Goal: Task Accomplishment & Management: Manage account settings

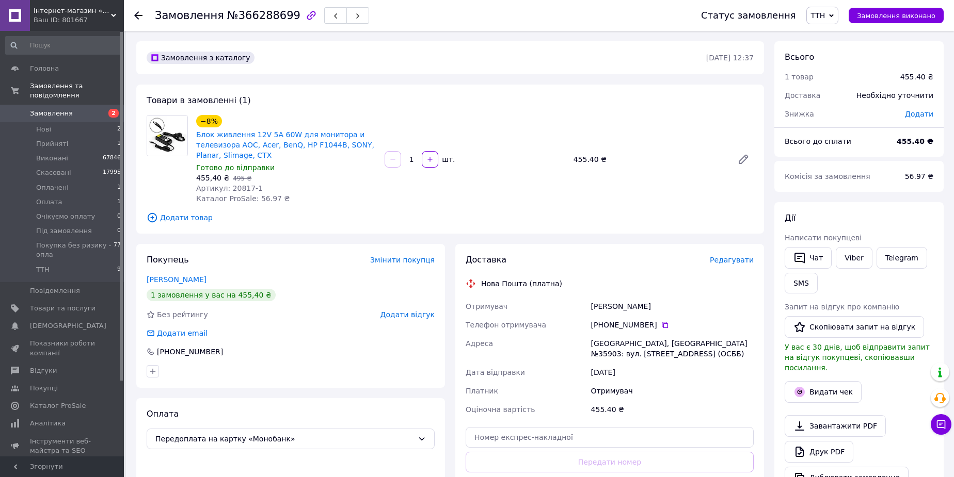
click at [52, 109] on span "Замовлення" at bounding box center [51, 113] width 43 height 9
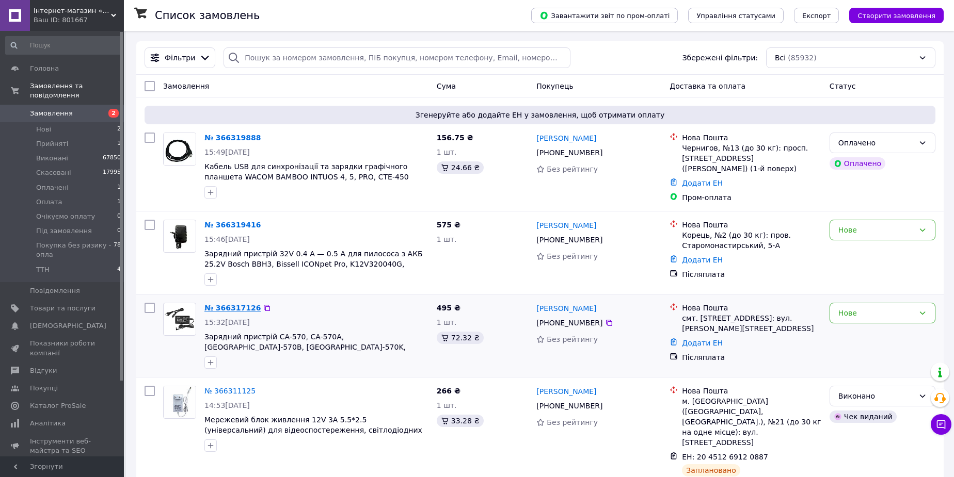
click at [236, 304] on link "№ 366317126" at bounding box center [232, 308] width 56 height 8
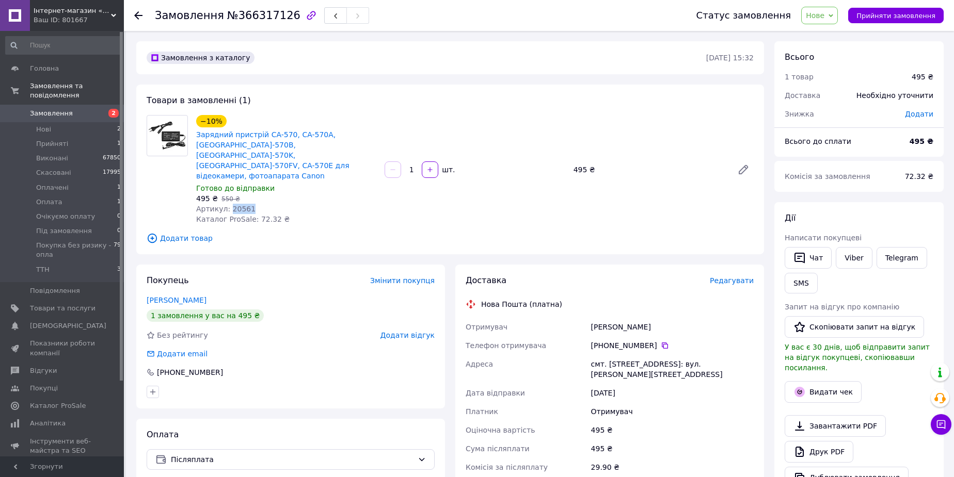
drag, startPoint x: 245, startPoint y: 188, endPoint x: 228, endPoint y: 190, distance: 17.7
click at [228, 205] on span "Артикул: 20561" at bounding box center [225, 209] width 59 height 8
copy span "20561"
drag, startPoint x: 282, startPoint y: 13, endPoint x: 154, endPoint y: 13, distance: 128.0
click at [154, 13] on div "Замовлення №366317126 Статус замовлення Нове Прийнято Виконано Скасовано Оплаче…" at bounding box center [538, 15] width 809 height 31
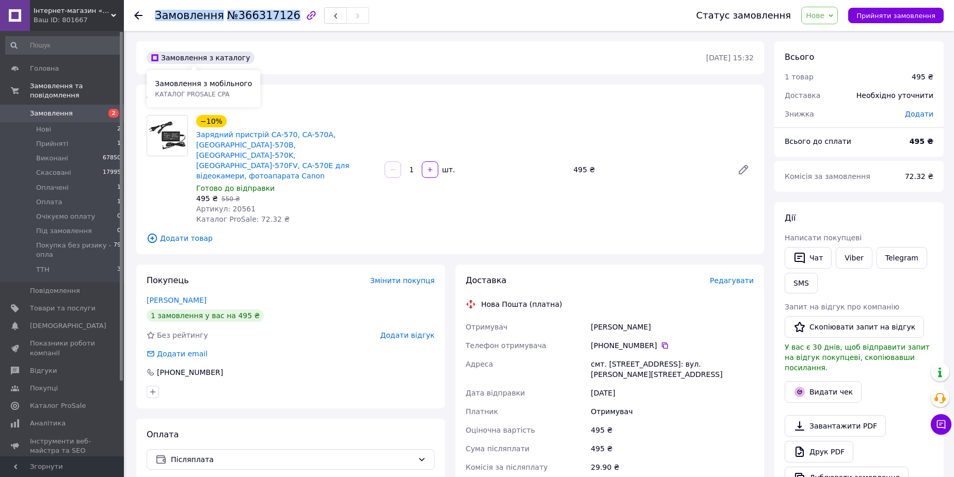
copy h1 "Замовлення №366317126"
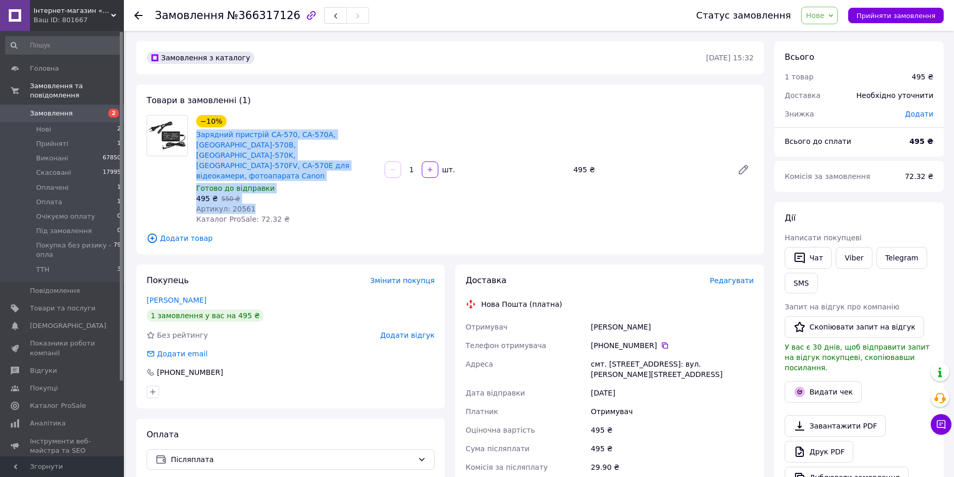
drag, startPoint x: 194, startPoint y: 134, endPoint x: 276, endPoint y: 185, distance: 96.7
click at [276, 185] on div "−10% Зарядний пристрій CA-570, CA-570A, [GEOGRAPHIC_DATA]-570B, [GEOGRAPHIC_DAT…" at bounding box center [286, 170] width 188 height 114
copy div "Зарядний пристрій CA-570, CA-570A, [GEOGRAPHIC_DATA]-570B, [GEOGRAPHIC_DATA]-57…"
click at [824, 19] on span "Нове" at bounding box center [815, 15] width 19 height 8
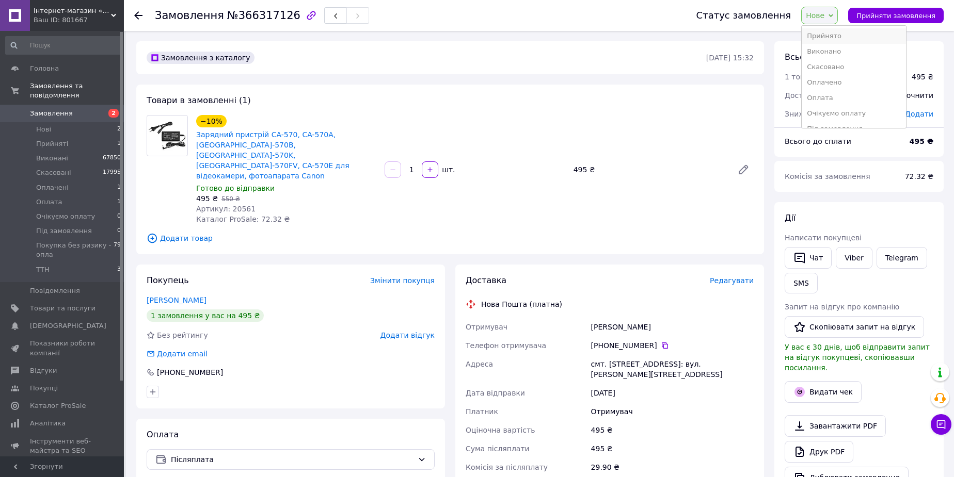
click at [830, 34] on li "Прийнято" at bounding box center [853, 35] width 104 height 15
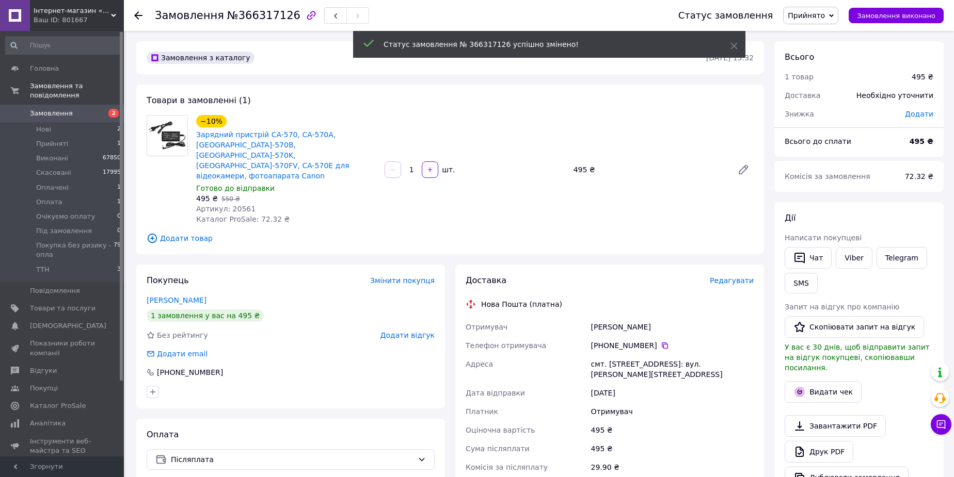
click at [819, 17] on span "Прийнято" at bounding box center [806, 15] width 37 height 8
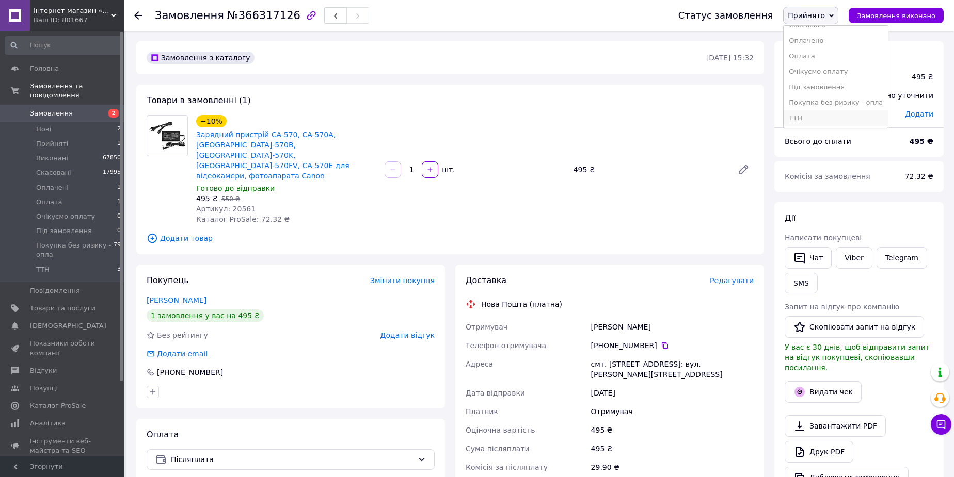
click at [810, 119] on li "ТТН" at bounding box center [835, 117] width 104 height 15
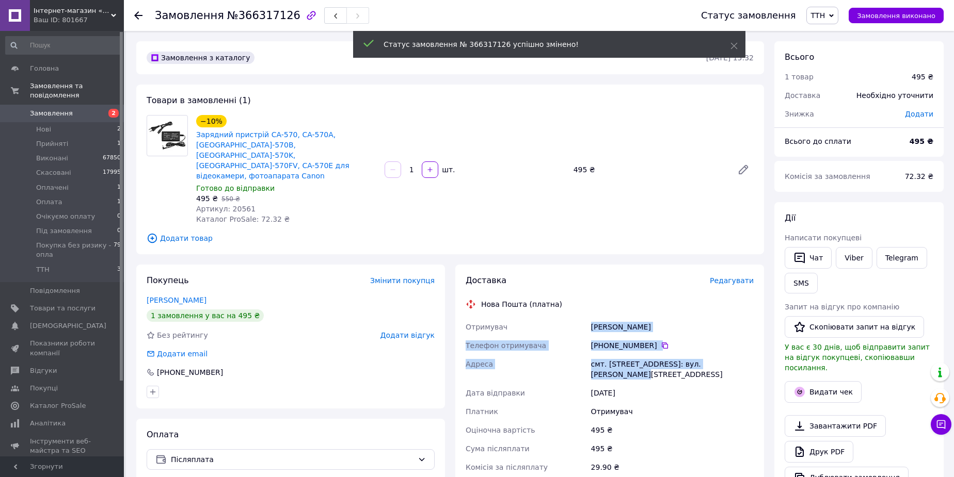
drag, startPoint x: 589, startPoint y: 307, endPoint x: 732, endPoint y: 349, distance: 149.1
click at [732, 349] on div "Отримувач [PERSON_NAME] Телефон отримувача [PHONE_NUMBER]   [GEOGRAPHIC_DATA] с…" at bounding box center [609, 407] width 292 height 178
copy div "[PERSON_NAME] Телефон отримувача [PHONE_NUMBER]   [GEOGRAPHIC_DATA] смт. [STREE…"
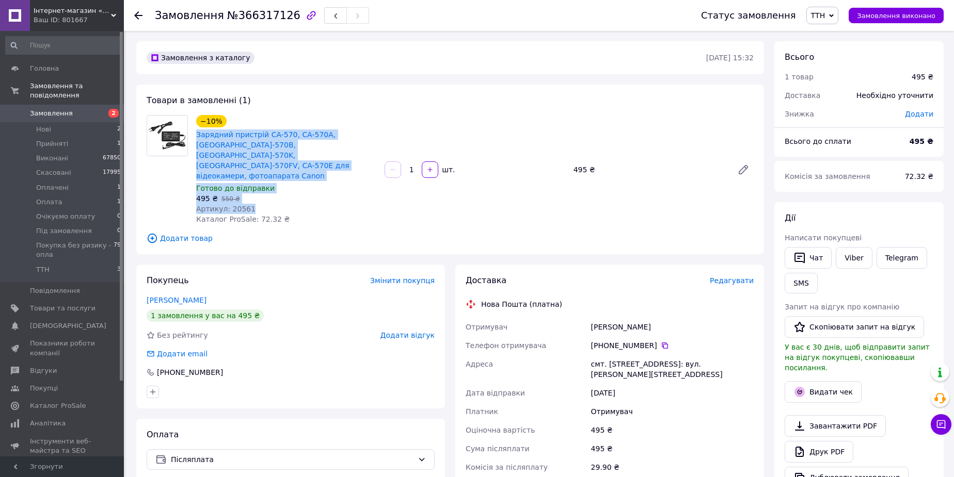
drag, startPoint x: 224, startPoint y: 170, endPoint x: 195, endPoint y: 133, distance: 47.5
click at [195, 133] on div "−10% Зарядний пристрій CA-570, CA-570A, [GEOGRAPHIC_DATA]-570B, [GEOGRAPHIC_DAT…" at bounding box center [286, 170] width 188 height 114
copy div "Зарядний пристрій CA-570, CA-570A, [GEOGRAPHIC_DATA]-570B, [GEOGRAPHIC_DATA]-57…"
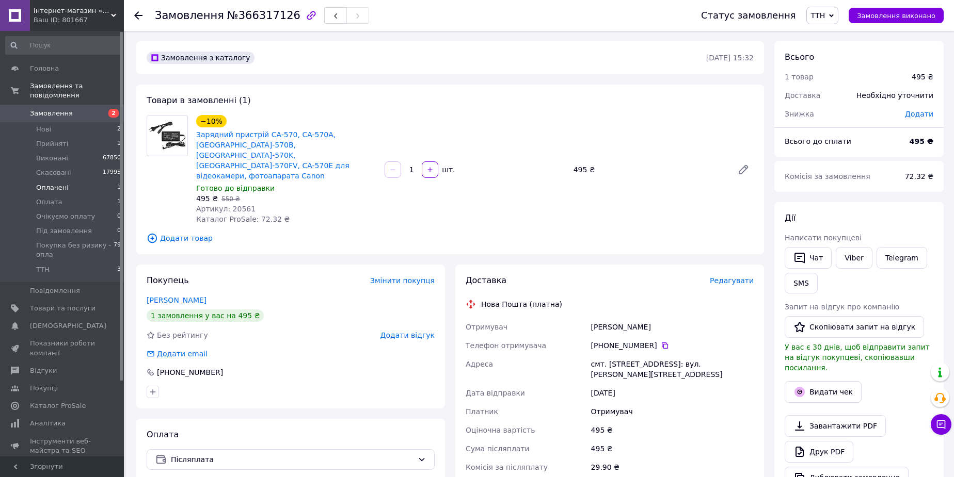
click at [76, 181] on li "Оплачені 1" at bounding box center [63, 188] width 127 height 14
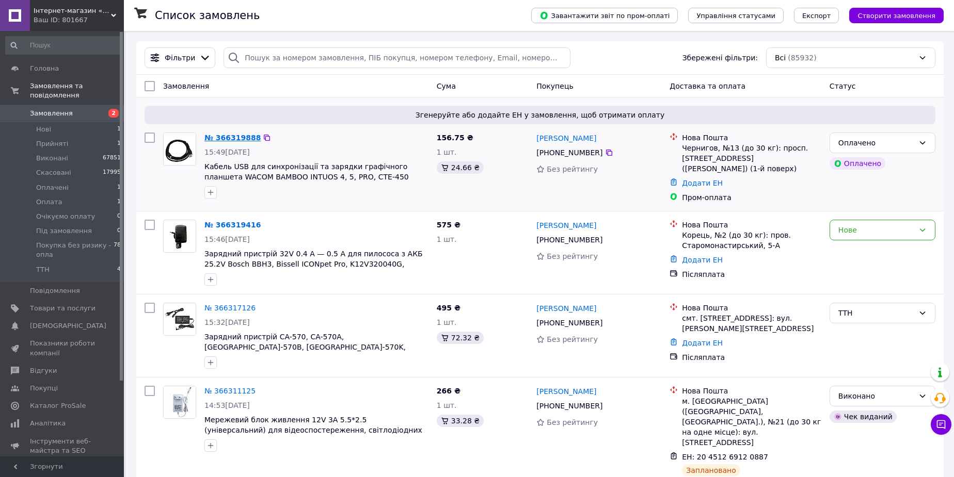
click at [228, 137] on link "№ 366319888" at bounding box center [232, 138] width 56 height 8
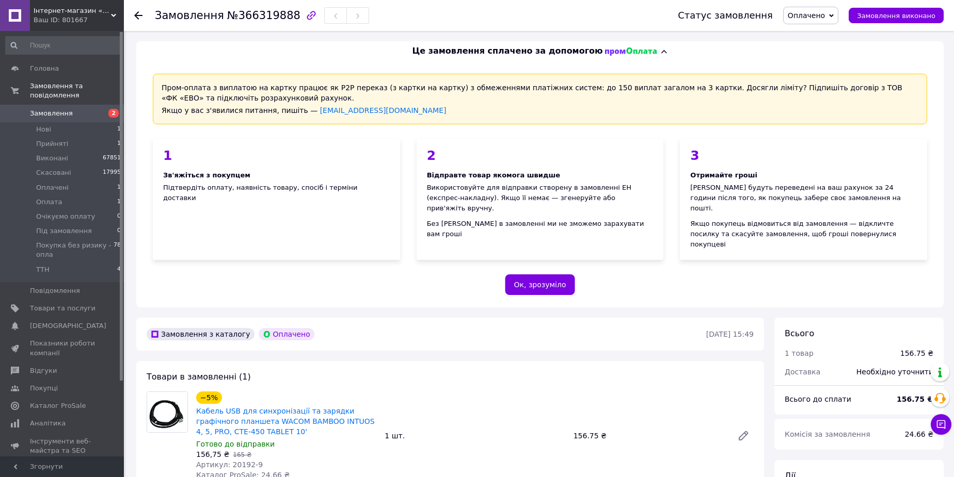
click at [810, 17] on span "Оплачено" at bounding box center [806, 15] width 37 height 8
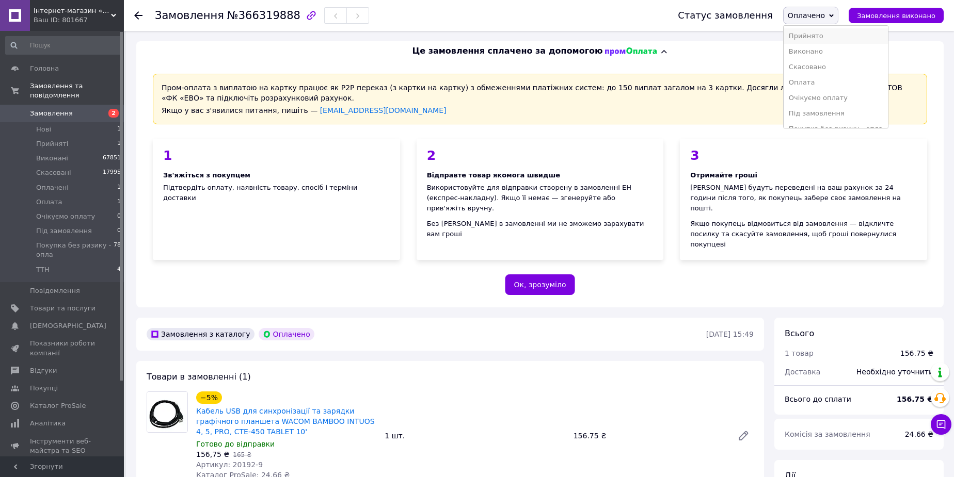
click at [820, 35] on li "Прийнято" at bounding box center [835, 35] width 104 height 15
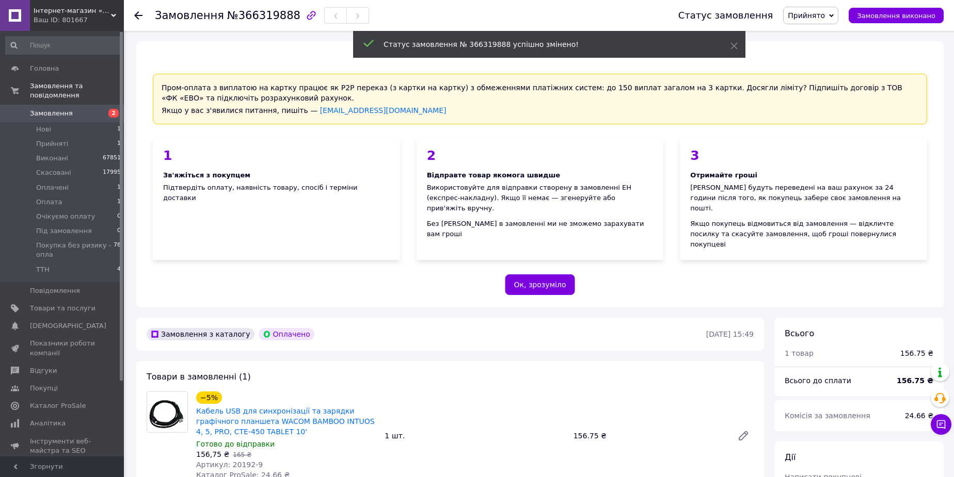
click at [821, 15] on span "Прийнято" at bounding box center [806, 15] width 37 height 8
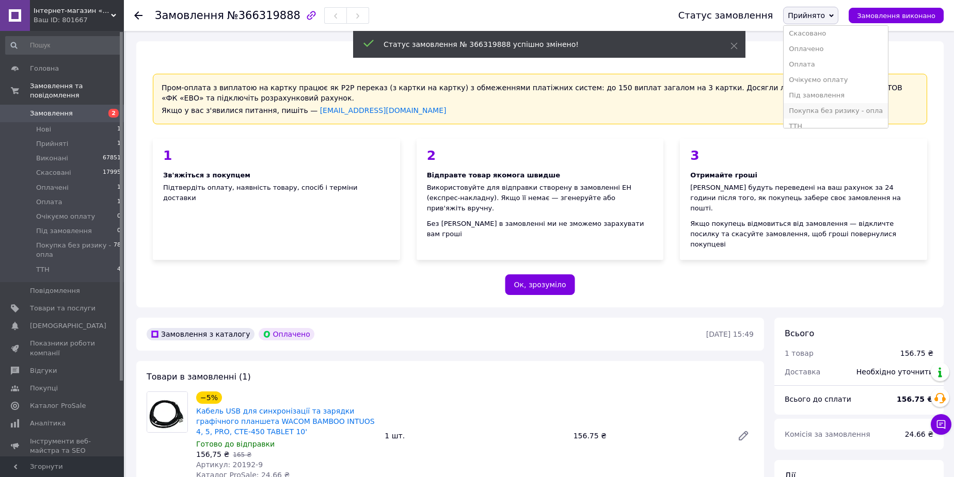
scroll to position [26, 0]
click at [805, 119] on li "ТТН" at bounding box center [835, 117] width 104 height 15
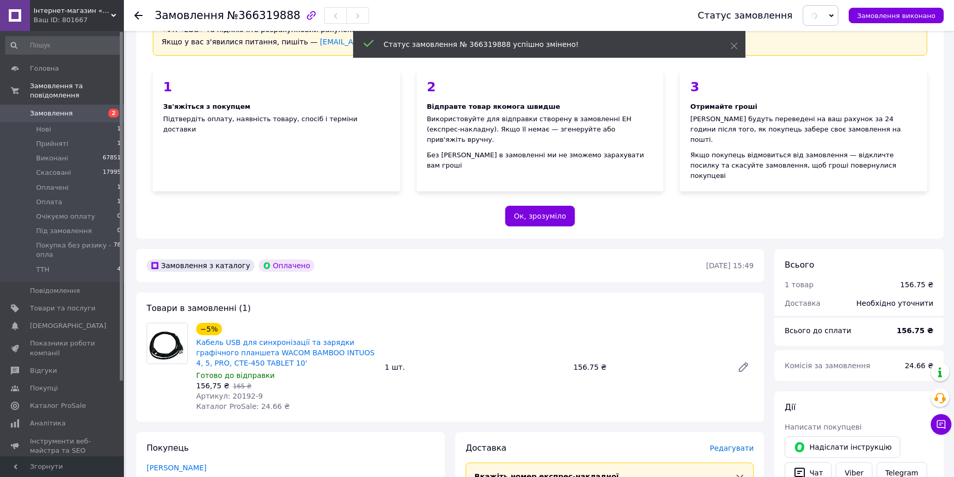
scroll to position [281, 0]
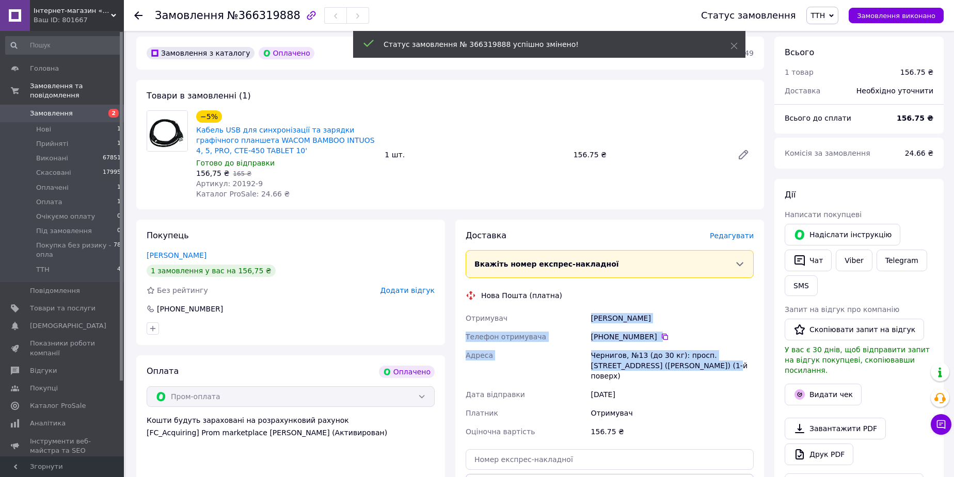
drag, startPoint x: 591, startPoint y: 293, endPoint x: 697, endPoint y: 351, distance: 120.6
click at [676, 343] on div "Отримувач [PERSON_NAME] Телефон отримувача [PHONE_NUMBER]   [PERSON_NAME], №13 …" at bounding box center [609, 375] width 292 height 132
copy div "[PERSON_NAME] Телефон отримувача [PHONE_NUMBER]   [PERSON_NAME], №13 (до 30 кг)…"
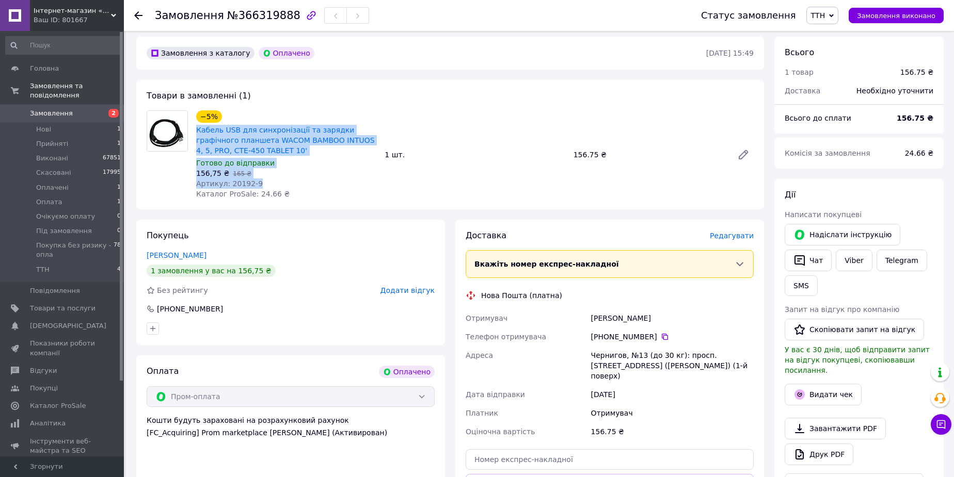
drag, startPoint x: 254, startPoint y: 160, endPoint x: 192, endPoint y: 110, distance: 79.3
click at [192, 110] on div "−5% Кабель USB для синхронізації та зарядки графічного планшета WACOM BAMBOO IN…" at bounding box center [286, 154] width 188 height 93
copy div "Кабель USB для синхронізації та зарядки графічного планшета WACOM BAMBOO INTUOS…"
click at [208, 126] on link "Кабель USB для синхронізації та зарядки графічного планшета WACOM BAMBOO INTUOS…" at bounding box center [285, 140] width 179 height 29
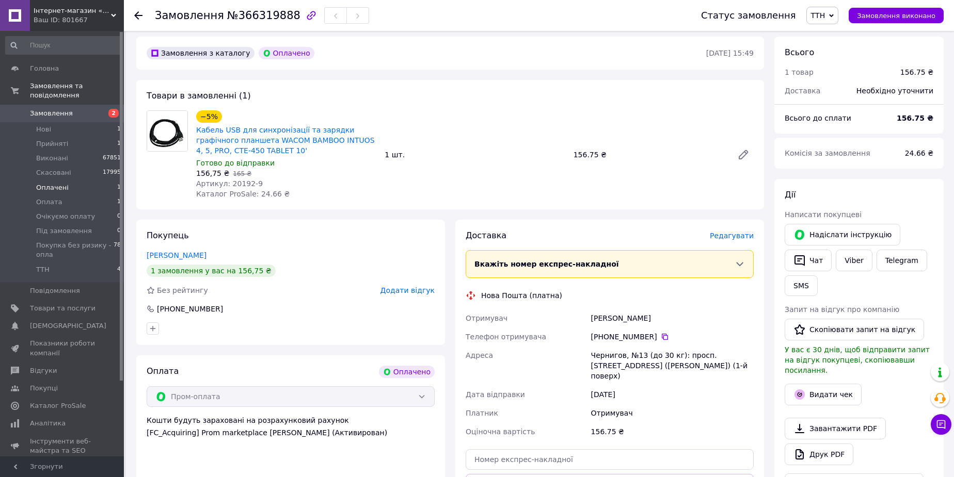
click at [60, 183] on span "Оплачені" at bounding box center [52, 187] width 33 height 9
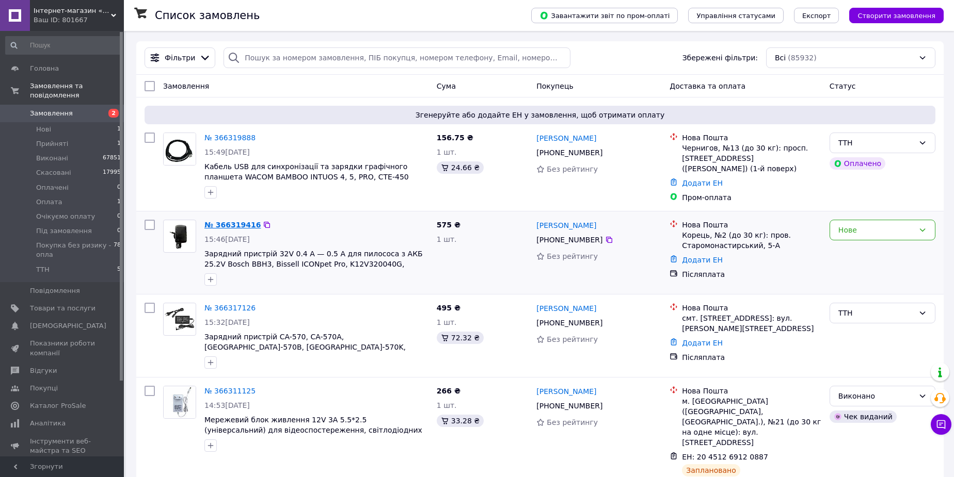
click at [238, 222] on link "№ 366319416" at bounding box center [232, 225] width 56 height 8
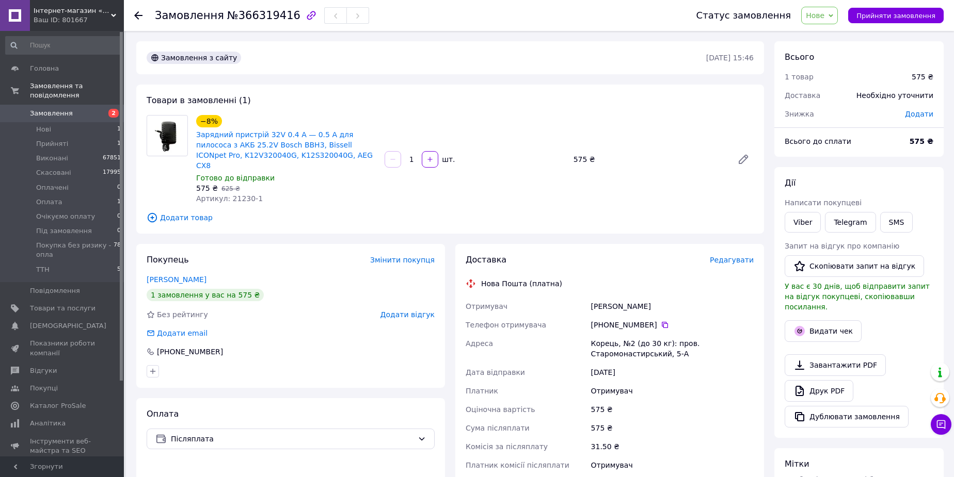
click at [824, 14] on span "Нове" at bounding box center [815, 15] width 19 height 8
click at [831, 35] on li "Прийнято" at bounding box center [853, 35] width 104 height 15
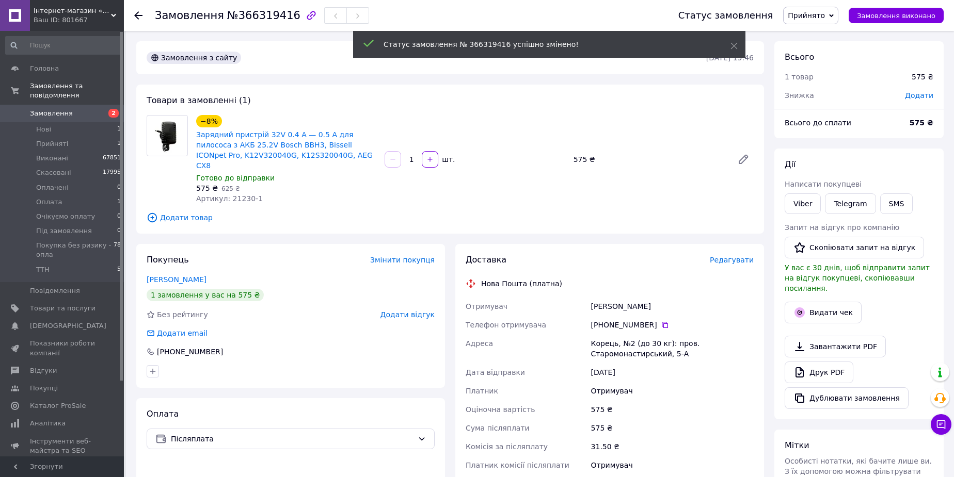
click at [823, 14] on span "Прийнято" at bounding box center [806, 15] width 37 height 8
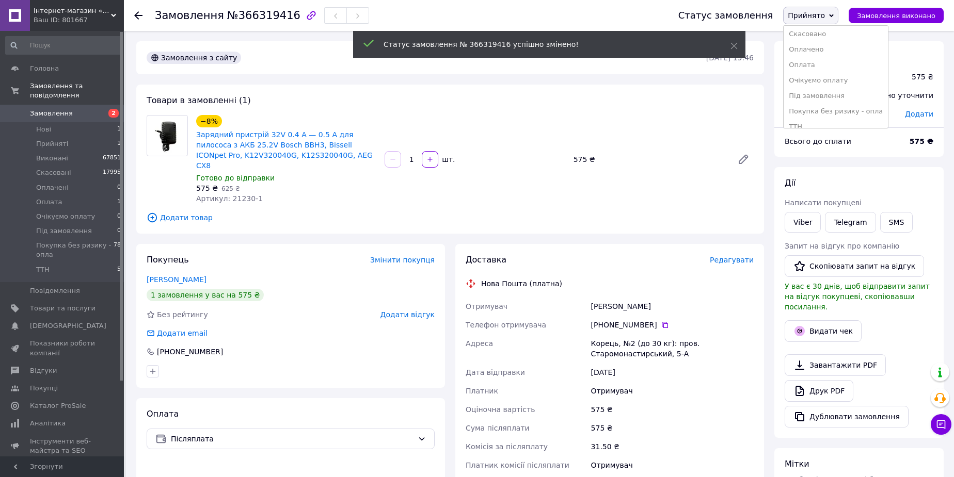
scroll to position [26, 0]
click at [806, 117] on li "ТТН" at bounding box center [835, 117] width 104 height 15
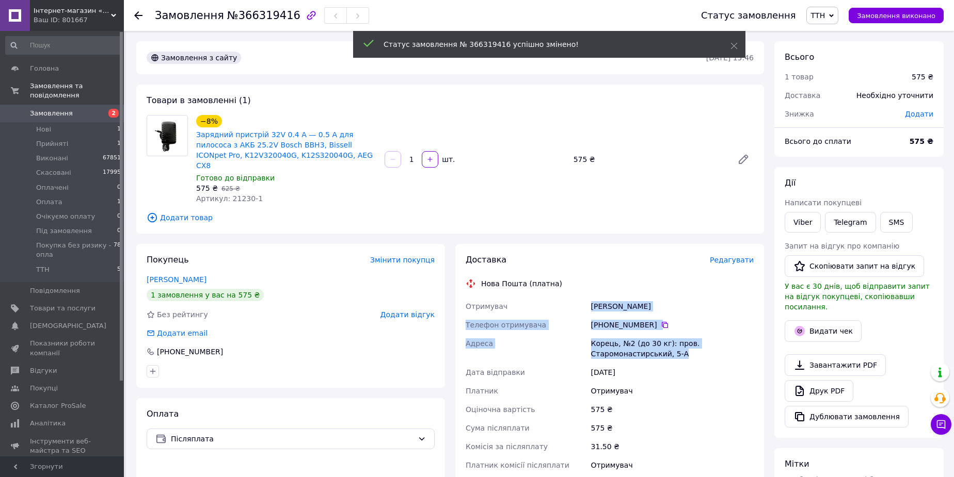
drag, startPoint x: 591, startPoint y: 295, endPoint x: 689, endPoint y: 349, distance: 111.6
click at [681, 345] on div "Отримувач [PERSON_NAME] отримувача [PHONE_NUMBER]   [PERSON_NAME], №2 (до 30 кг…" at bounding box center [609, 386] width 292 height 178
copy div "[PERSON_NAME] отримувача [PHONE_NUMBER]   [PERSON_NAME], №2 (до 30 кг): пров. С…"
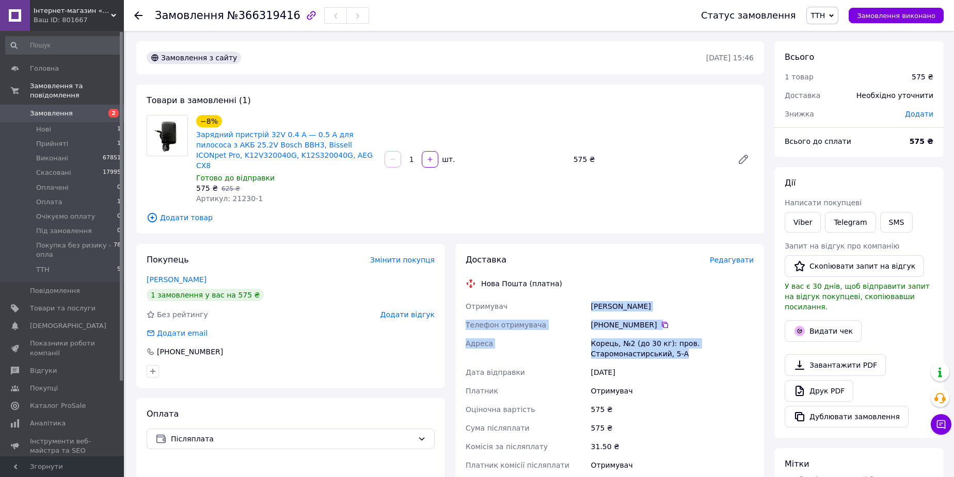
copy div "[PERSON_NAME] отримувача [PHONE_NUMBER]   [PERSON_NAME], №2 (до 30 кг): пров. С…"
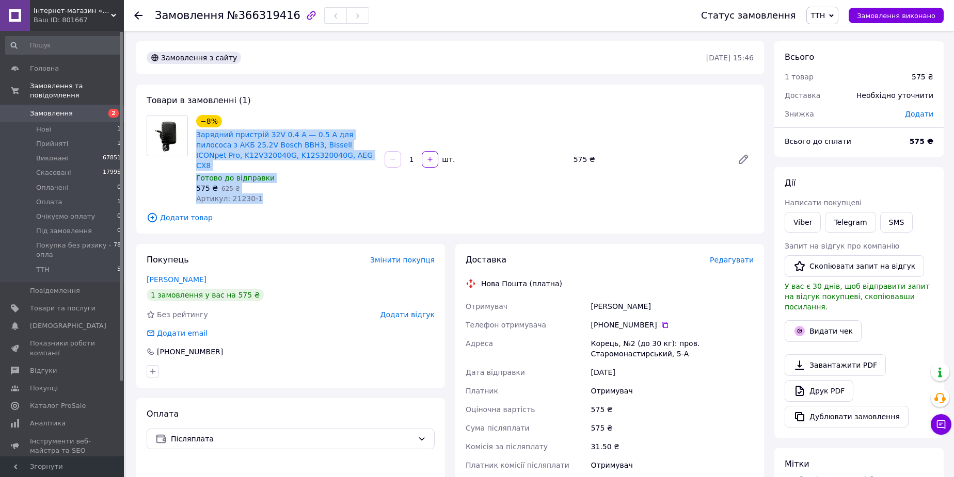
drag, startPoint x: 240, startPoint y: 172, endPoint x: 195, endPoint y: 136, distance: 58.1
click at [195, 136] on div "−8% Зарядний пристрій 32V 0.4 A — 0.5 A для пилососа з АКБ 25.2V Bosch BBH3, Bi…" at bounding box center [286, 159] width 188 height 93
copy div "Зарядний пристрій 32V 0.4 A — 0.5 A для пилососа з АКБ 25.2V Bosch BBH3, Bissel…"
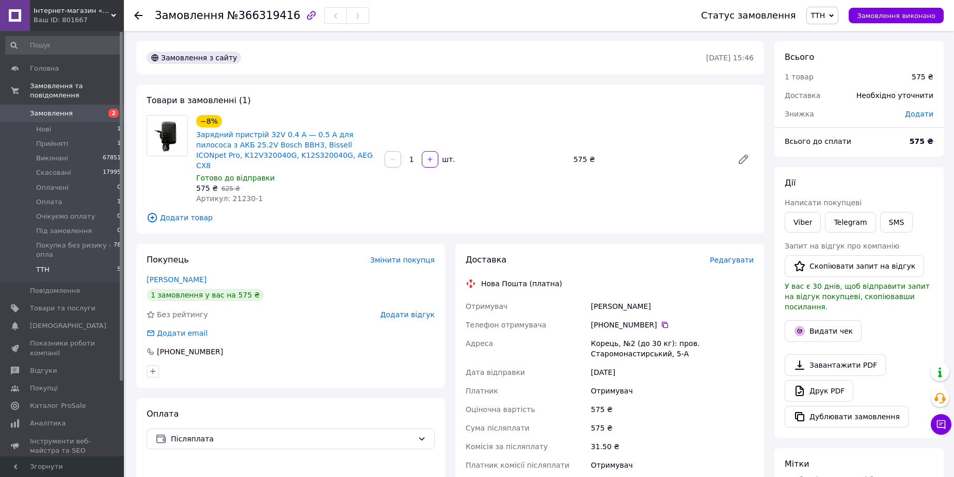
click at [85, 263] on li "ТТН 5" at bounding box center [63, 273] width 127 height 20
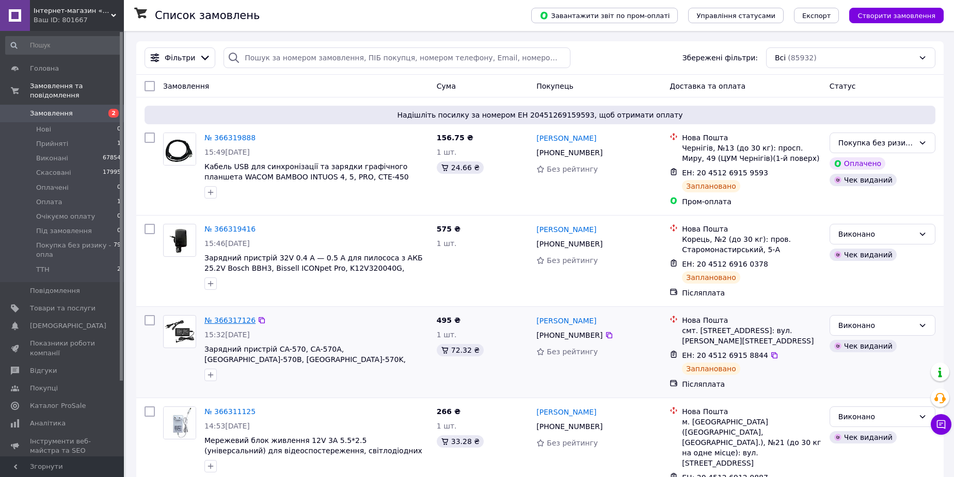
click at [215, 319] on link "№ 366317126" at bounding box center [229, 320] width 51 height 8
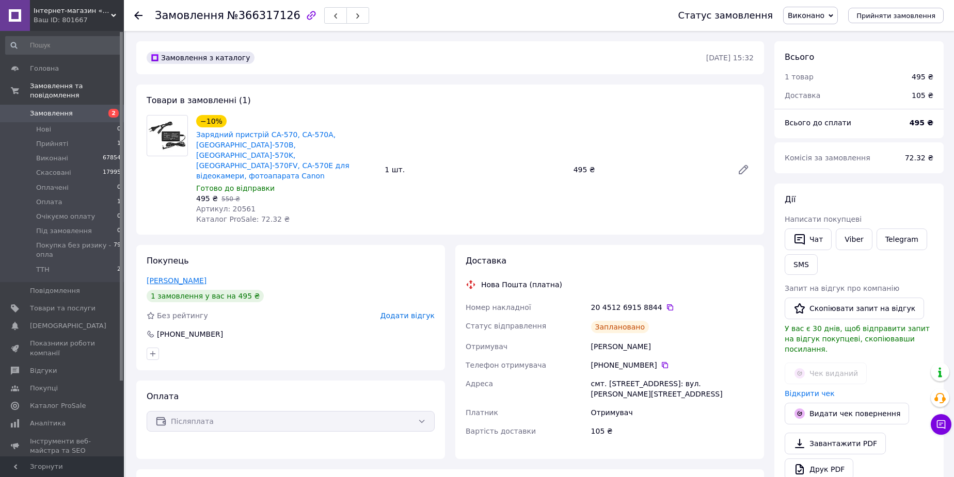
click at [180, 277] on link "[PERSON_NAME]" at bounding box center [177, 281] width 60 height 8
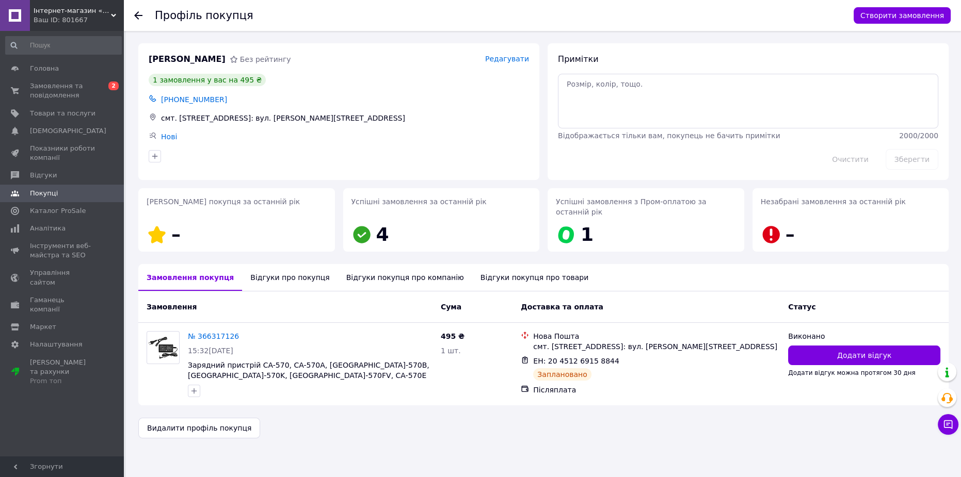
click at [267, 264] on div "Відгуки про покупця" at bounding box center [289, 277] width 95 height 27
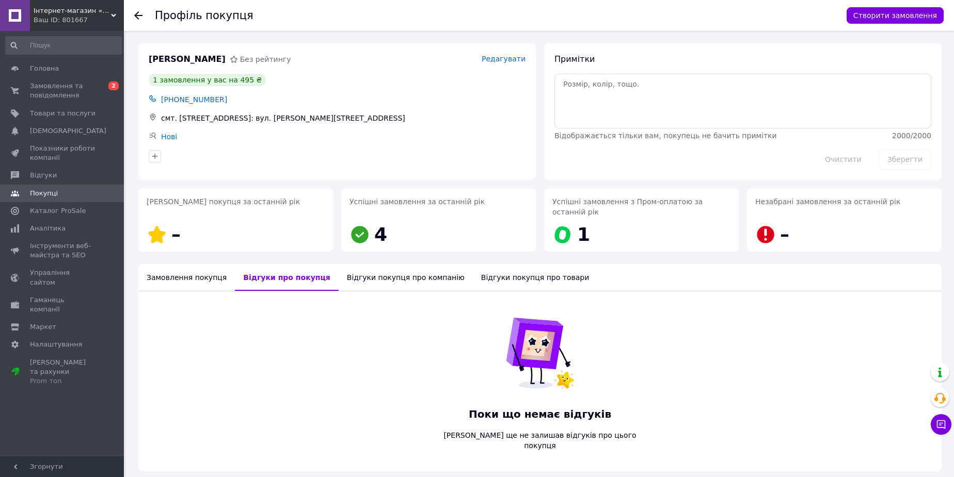
click at [178, 328] on div "Поки що немає відгуків [PERSON_NAME] ще не залишав відгуків про цього покупця" at bounding box center [539, 382] width 803 height 180
click at [56, 90] on span "Замовлення та повідомлення" at bounding box center [63, 91] width 66 height 19
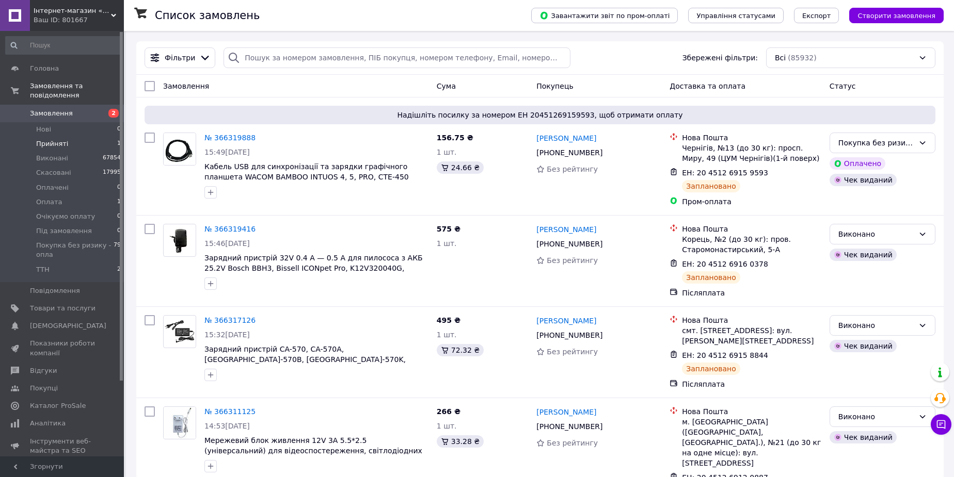
click at [90, 137] on li "Прийняті 1" at bounding box center [63, 144] width 127 height 14
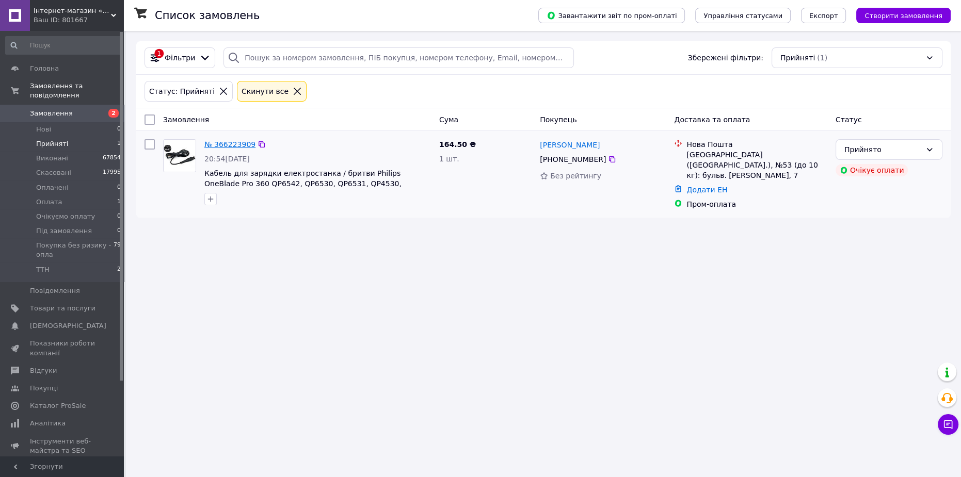
click at [214, 143] on link "№ 366223909" at bounding box center [229, 144] width 51 height 8
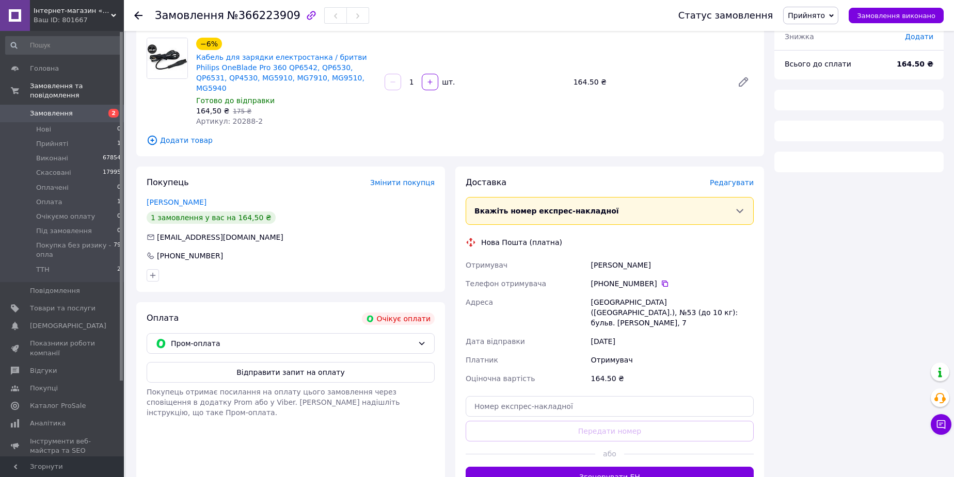
scroll to position [95, 0]
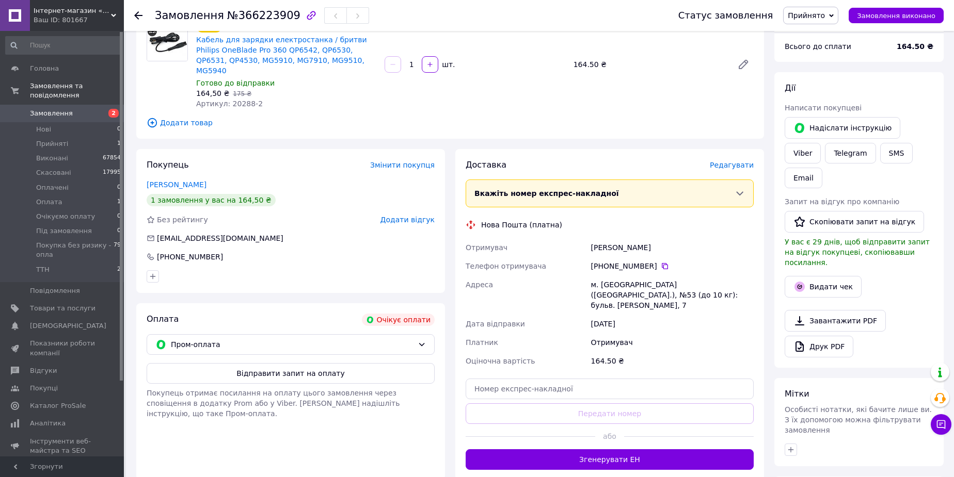
click at [952, 342] on div "Замовлення №366223909 Статус замовлення Прийнято Виконано Скасовано Оплачено Оп…" at bounding box center [540, 280] width 828 height 688
click at [240, 334] on div "Пром-оплата" at bounding box center [291, 344] width 288 height 21
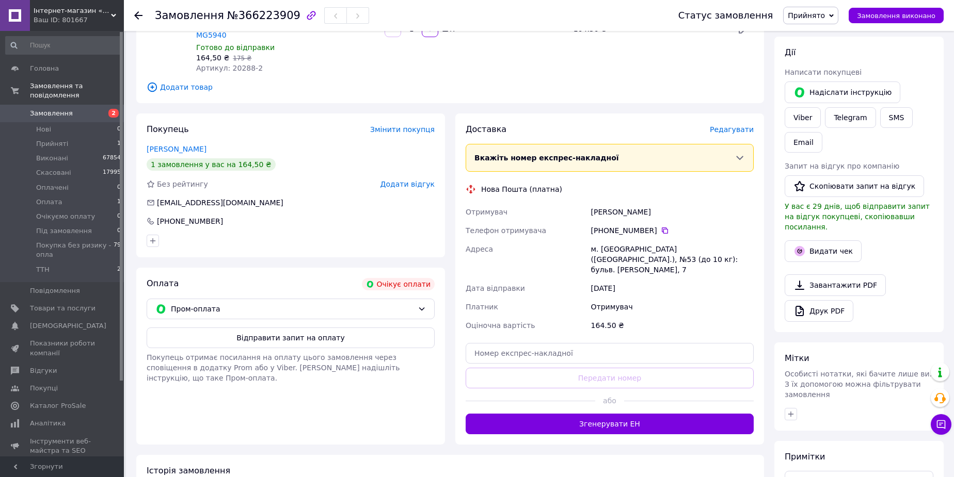
scroll to position [194, 0]
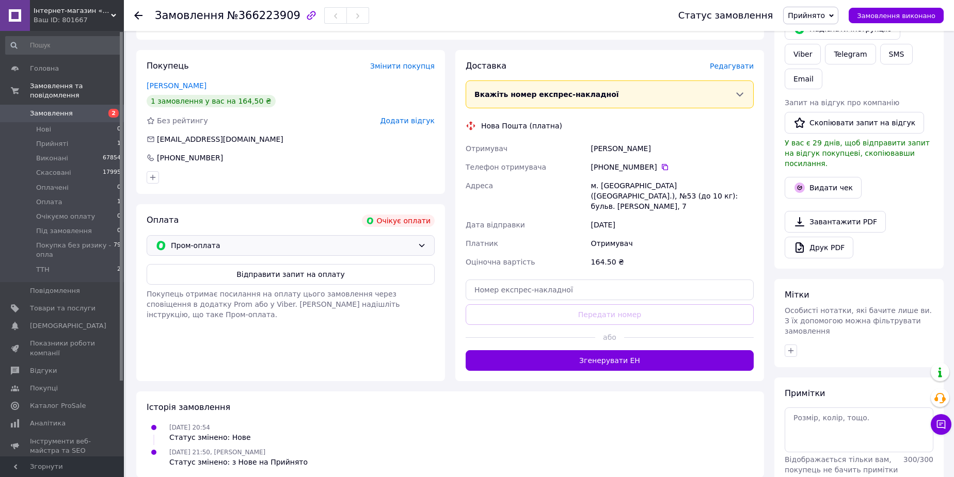
click at [200, 240] on span "Пром-оплата" at bounding box center [292, 245] width 243 height 11
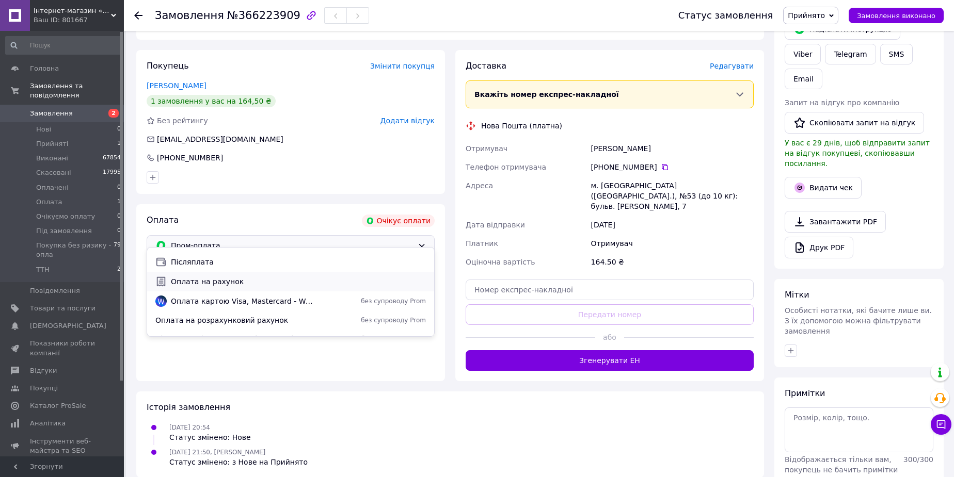
scroll to position [0, 0]
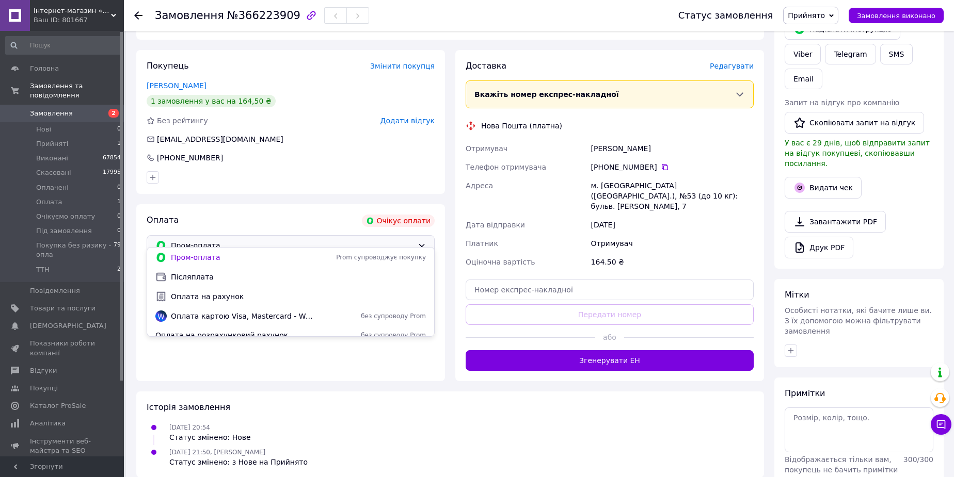
click at [187, 278] on span "Післяплата" at bounding box center [298, 277] width 255 height 10
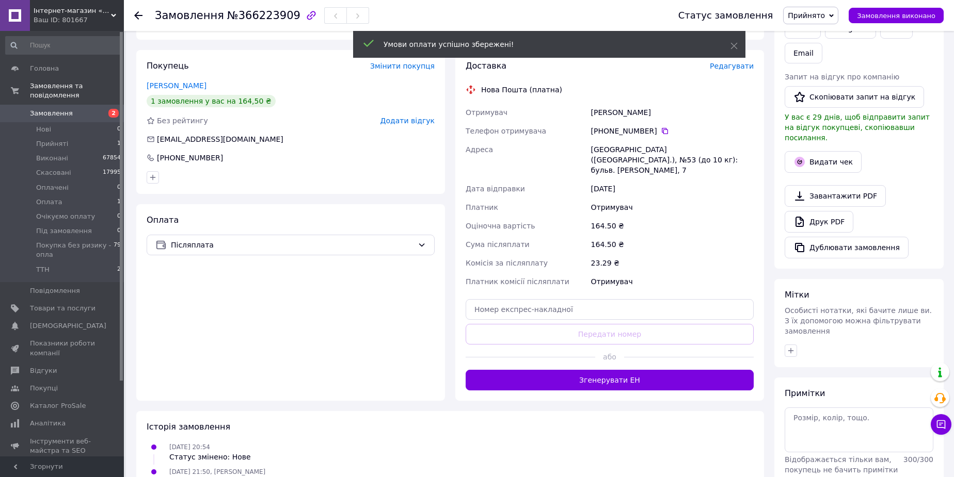
click at [812, 14] on span "Прийнято" at bounding box center [806, 15] width 37 height 8
click at [809, 119] on li "ТТН" at bounding box center [835, 117] width 104 height 15
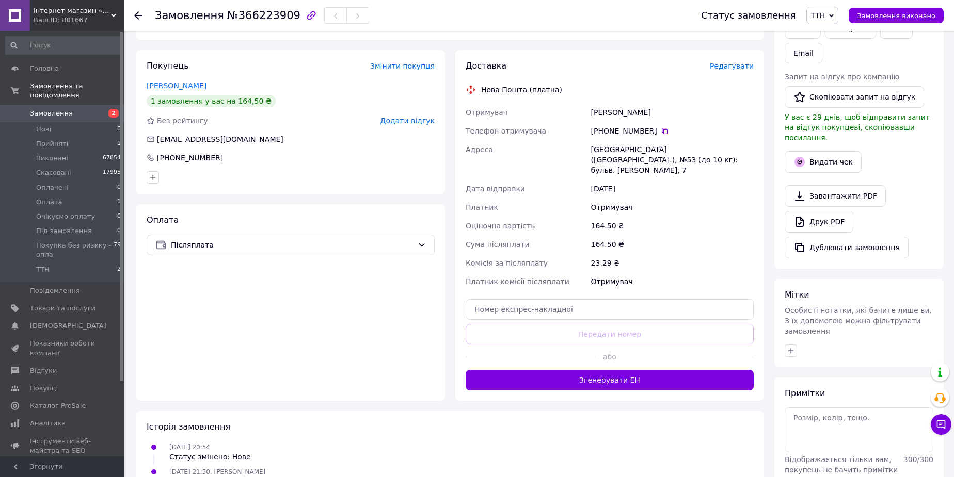
click at [948, 257] on div "Всього 1 товар 164.50 ₴ Доставка Необхідно уточнити Знижка Додати Всього до спл…" at bounding box center [859, 184] width 180 height 675
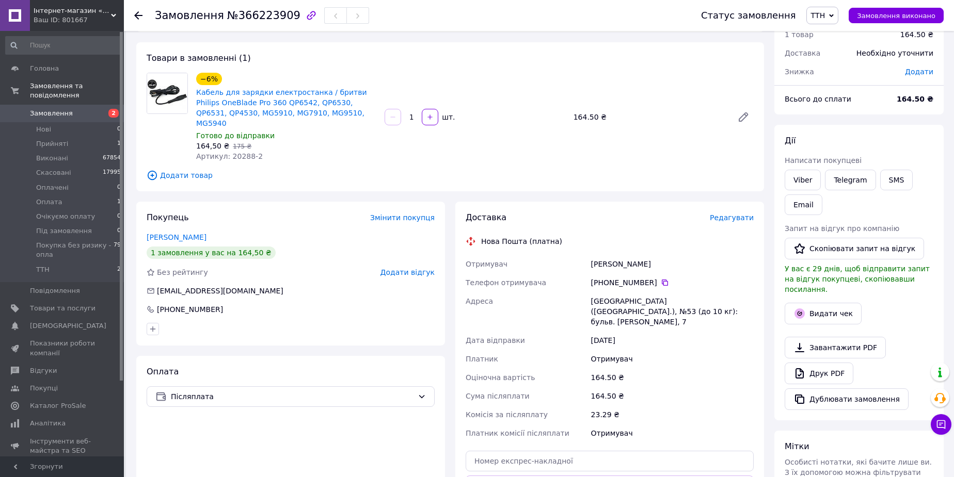
scroll to position [0, 0]
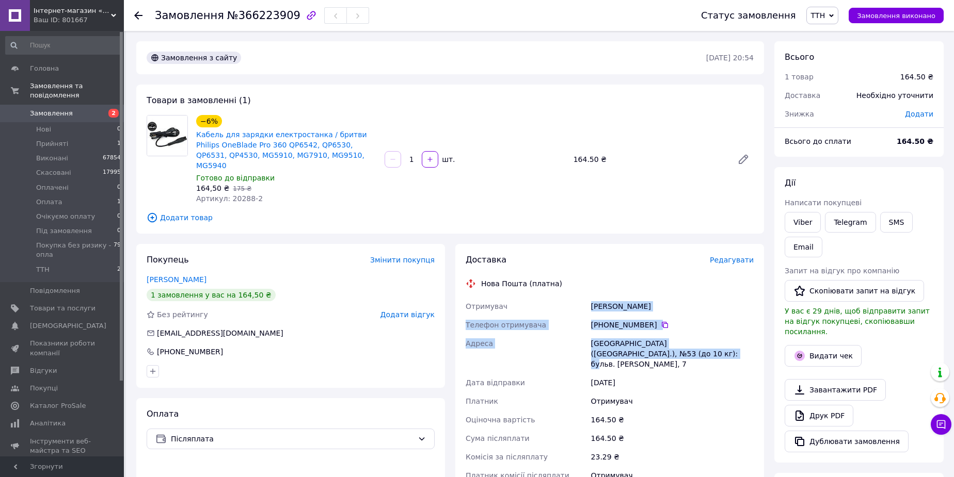
drag, startPoint x: 590, startPoint y: 296, endPoint x: 653, endPoint y: 341, distance: 77.6
click at [653, 341] on div "Отримувач [PERSON_NAME] Телефон отримувача [PHONE_NUMBER]   Адреса [GEOGRAPHIC_…" at bounding box center [609, 391] width 292 height 188
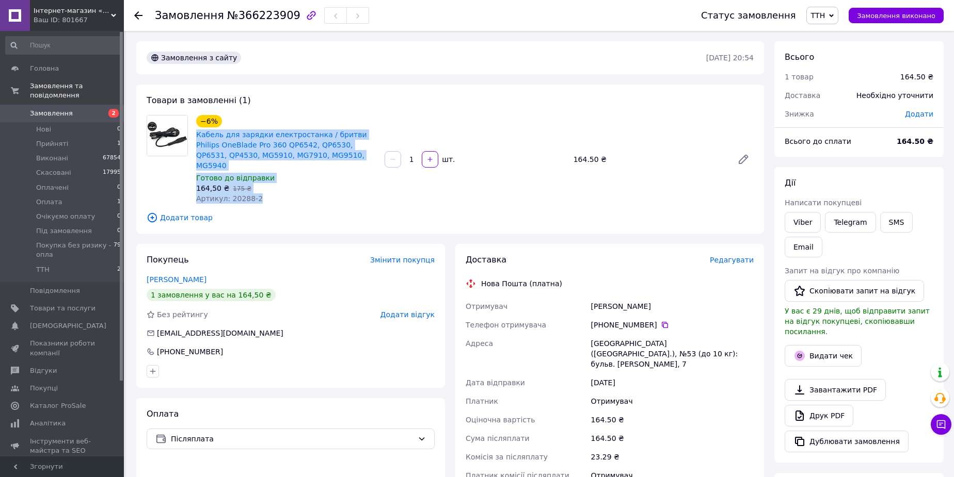
drag, startPoint x: 247, startPoint y: 178, endPoint x: 195, endPoint y: 138, distance: 65.1
click at [195, 138] on div "−6% Кабель для зарядки електростанка / бритви Philips OneBlade Pro 360 QP6542, …" at bounding box center [286, 159] width 188 height 93
click at [185, 276] on link "[PERSON_NAME]" at bounding box center [177, 280] width 60 height 8
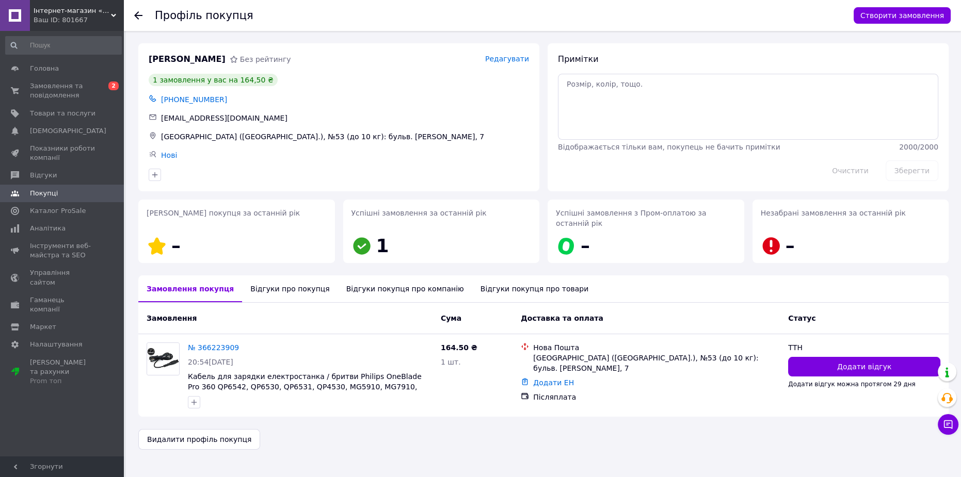
click at [284, 278] on div "Відгуки про покупця" at bounding box center [289, 289] width 95 height 27
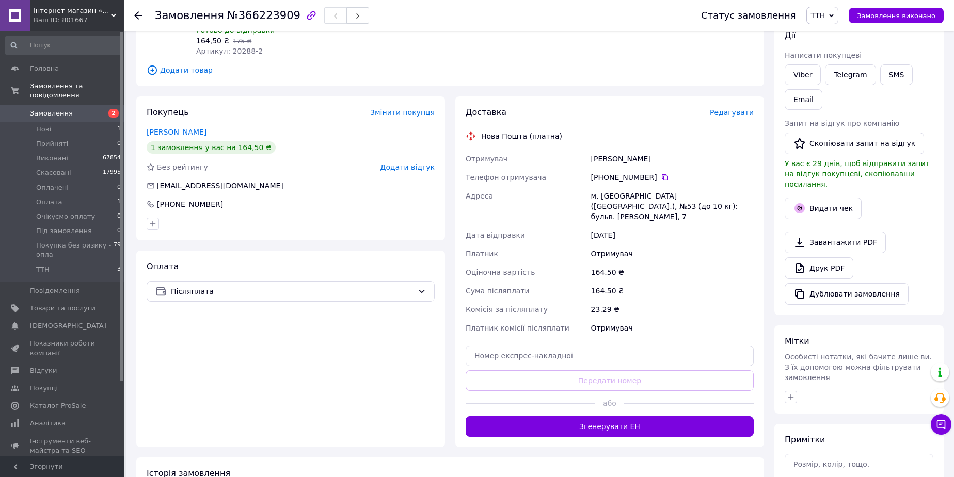
scroll to position [187, 0]
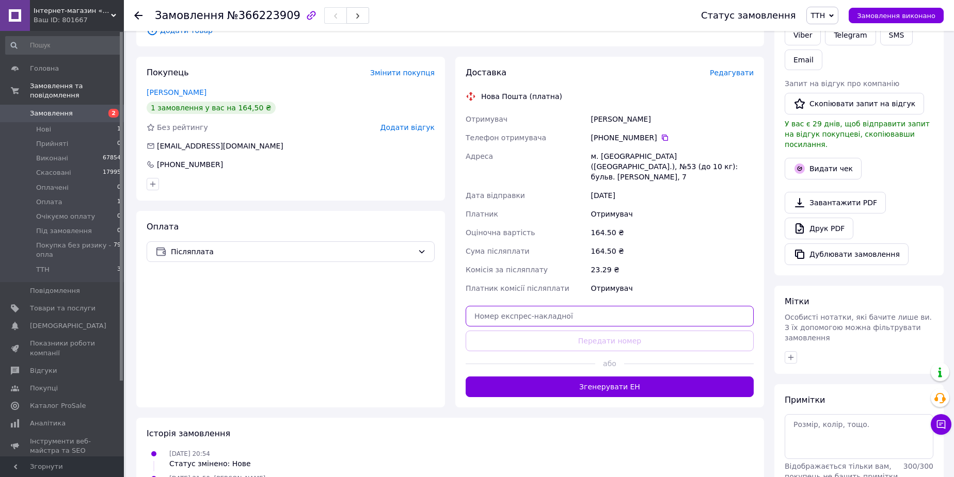
click at [570, 306] on input "text" at bounding box center [610, 316] width 288 height 21
paste input "20451269162841"
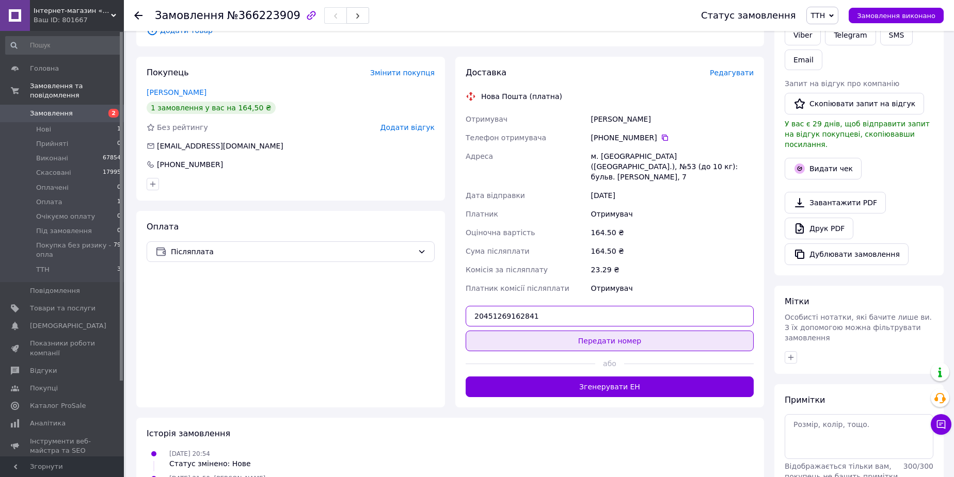
type input "20451269162841"
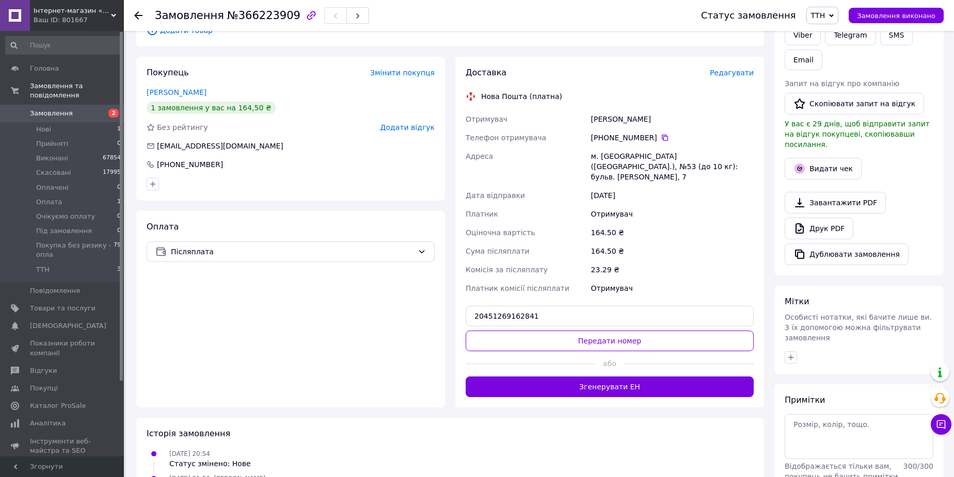
click at [572, 331] on button "Передати номер" at bounding box center [610, 341] width 288 height 21
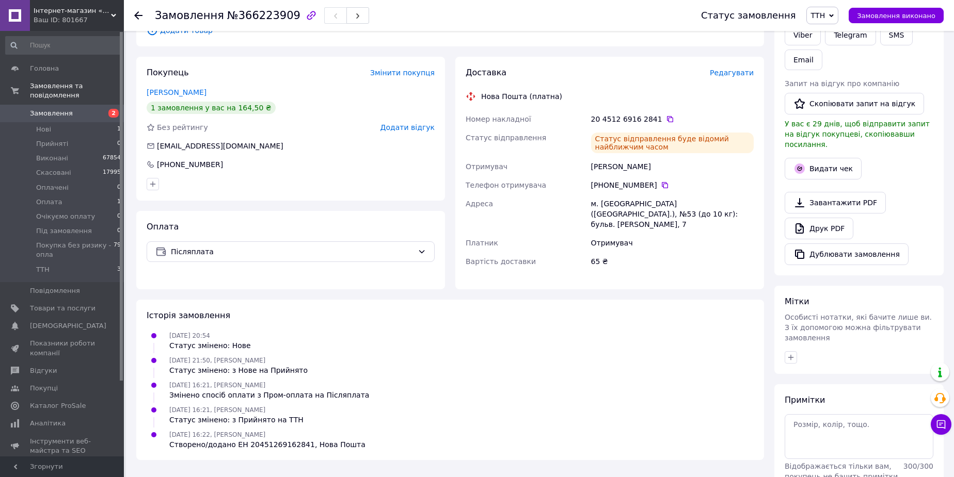
click at [44, 109] on span "Замовлення" at bounding box center [51, 113] width 43 height 9
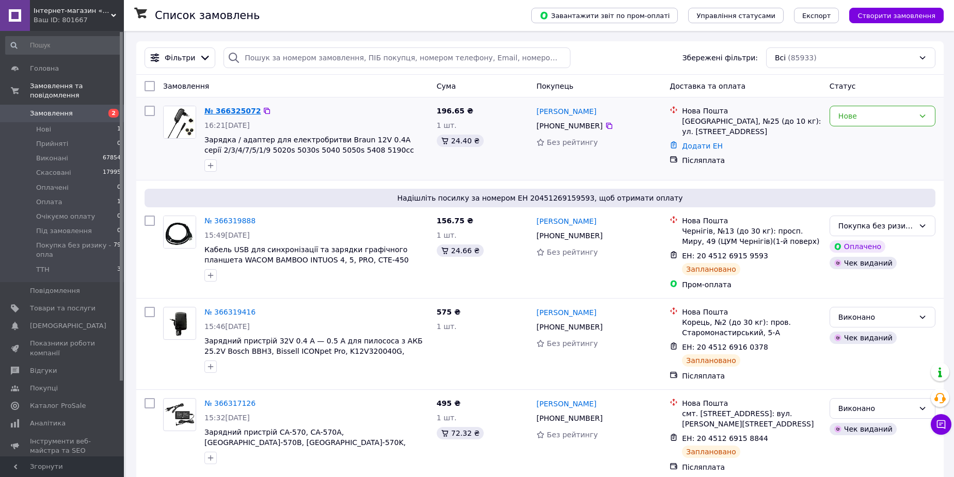
click at [236, 107] on link "№ 366325072" at bounding box center [232, 111] width 56 height 8
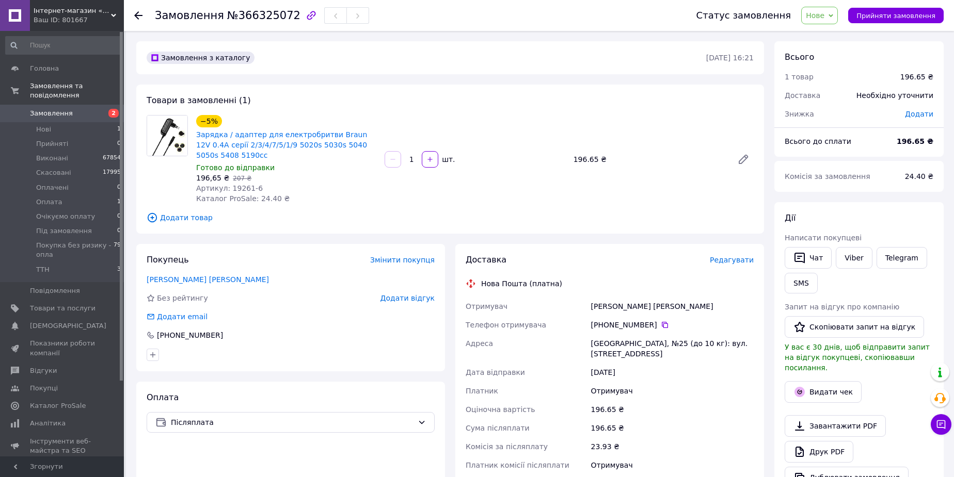
click at [824, 17] on span "Нове" at bounding box center [815, 15] width 19 height 8
click at [836, 32] on li "Прийнято" at bounding box center [853, 35] width 104 height 15
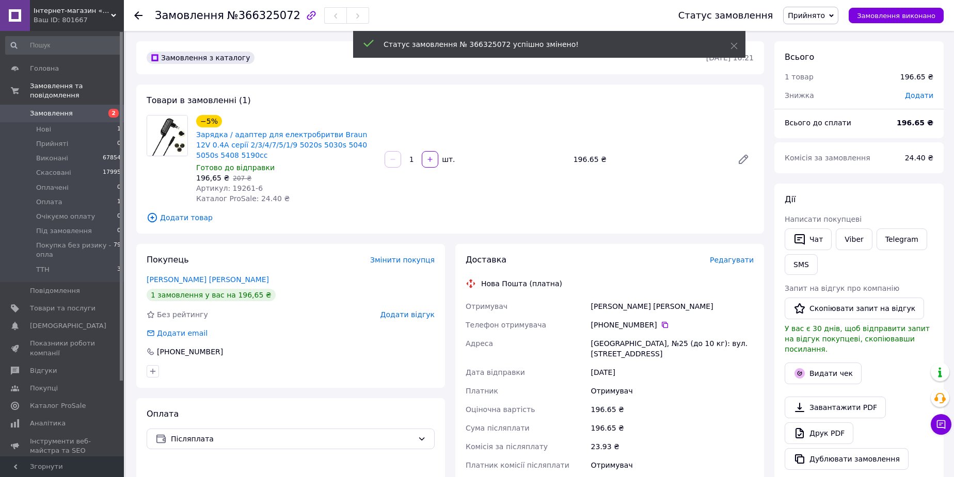
click at [824, 15] on span "Прийнято" at bounding box center [806, 15] width 37 height 8
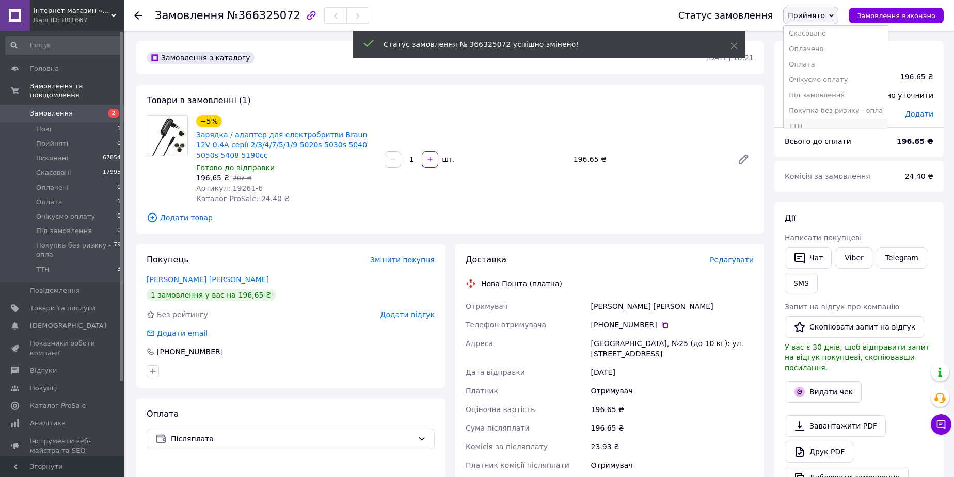
scroll to position [26, 0]
click at [814, 116] on li "ТТН" at bounding box center [835, 117] width 104 height 15
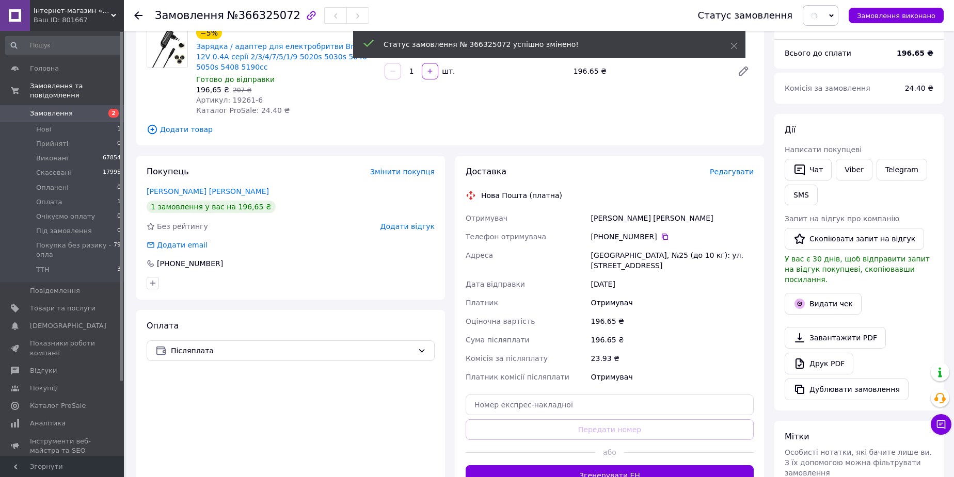
scroll to position [93, 0]
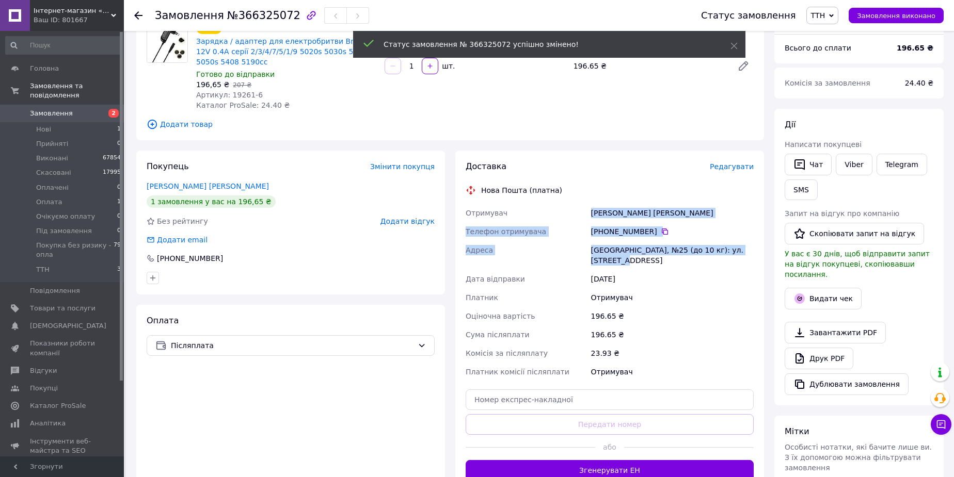
drag, startPoint x: 590, startPoint y: 214, endPoint x: 752, endPoint y: 249, distance: 165.8
click at [752, 250] on div "Отримувач [PERSON_NAME] [PERSON_NAME] Телефон отримувача +380 98 411 85 [GEOGRA…" at bounding box center [609, 293] width 292 height 178
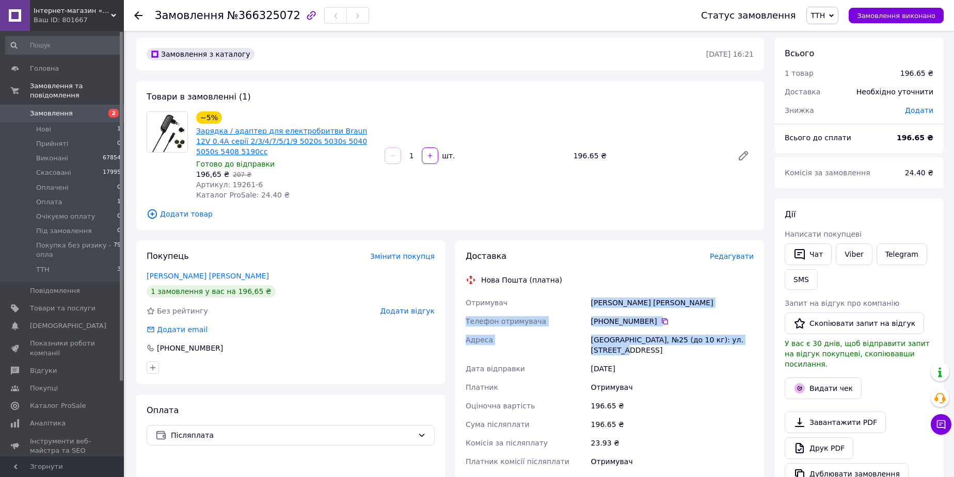
scroll to position [0, 0]
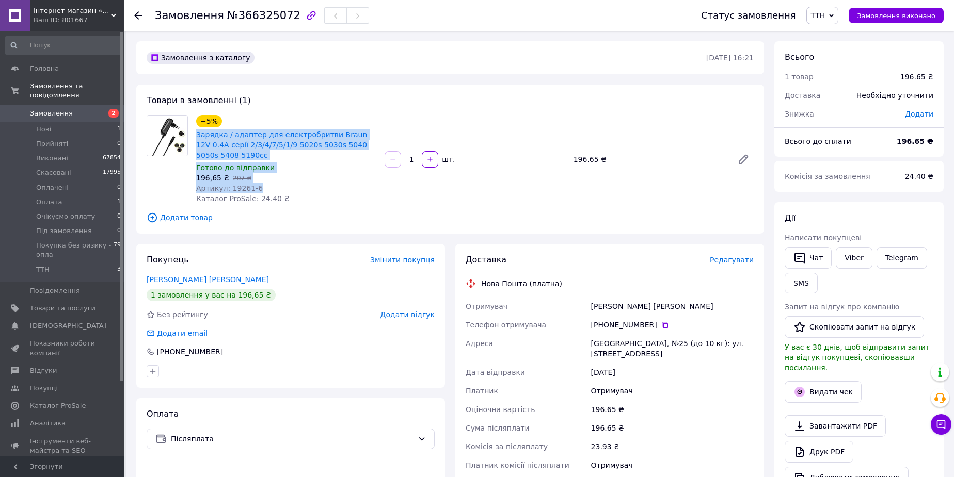
drag, startPoint x: 256, startPoint y: 189, endPoint x: 194, endPoint y: 138, distance: 80.7
click at [194, 138] on div "−5% Зарядка / адаптер для електробритви Braun 12V 0.4A серії 2/3/4/7/5/1/9 5020…" at bounding box center [286, 159] width 188 height 93
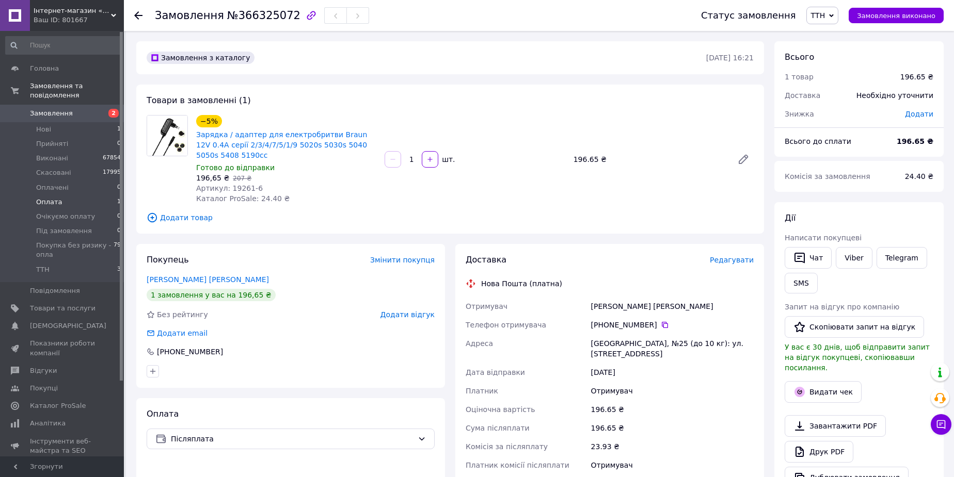
click at [97, 195] on li "Оплата 1" at bounding box center [63, 202] width 127 height 14
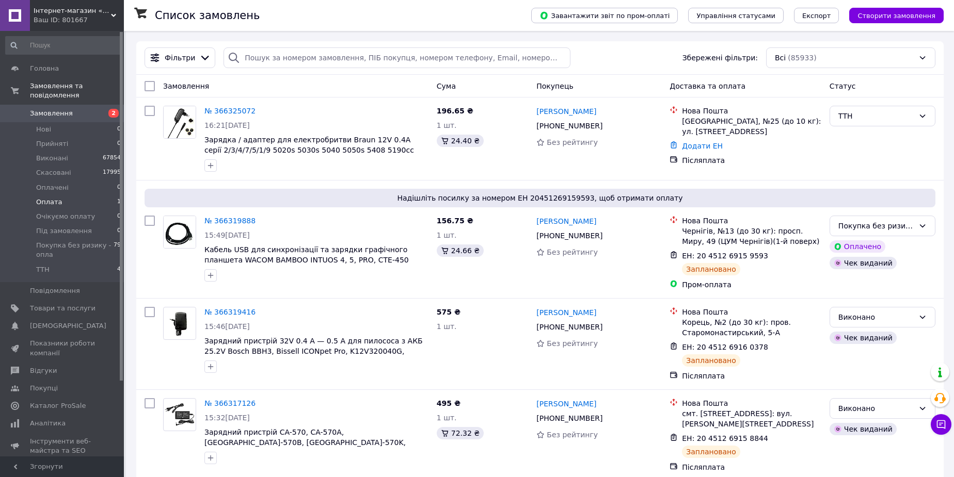
click at [110, 195] on li "Оплата 1" at bounding box center [63, 202] width 127 height 14
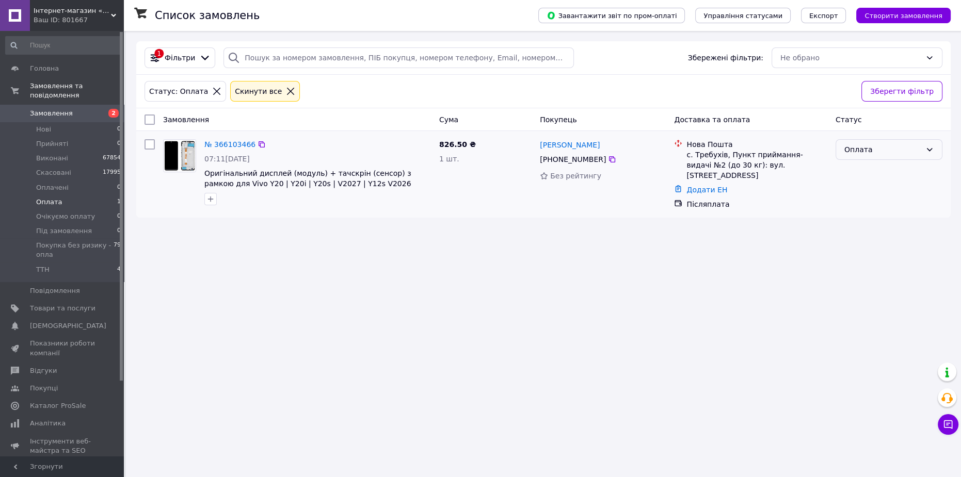
click at [849, 148] on div "Оплата" at bounding box center [882, 149] width 77 height 11
click at [855, 191] on li "Виконано" at bounding box center [889, 190] width 106 height 19
click at [42, 109] on span "Замовлення" at bounding box center [51, 113] width 43 height 9
